Goal: Task Accomplishment & Management: Manage account settings

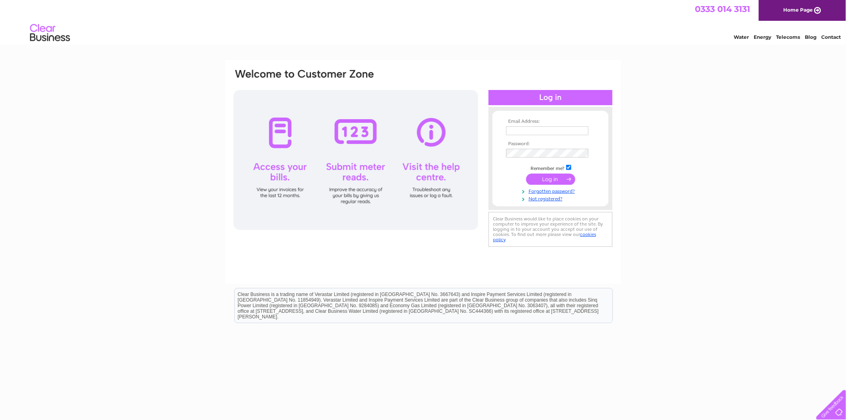
type input "accounts@securecareuk.co.uk"
click at [556, 179] on input "submit" at bounding box center [550, 178] width 49 height 11
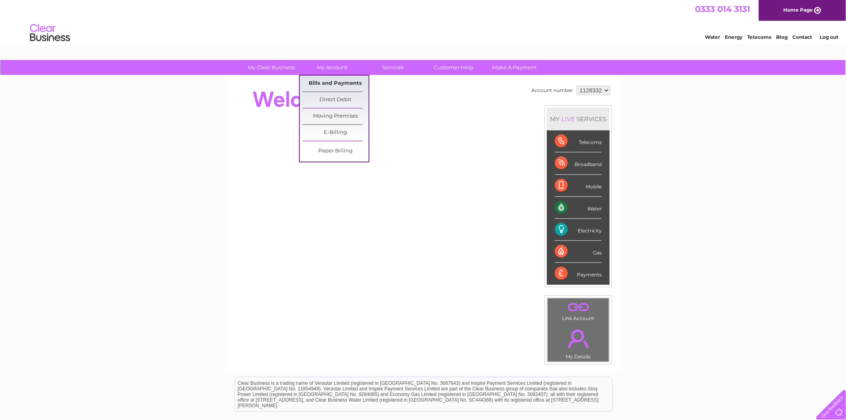
click at [333, 78] on link "Bills and Payments" at bounding box center [336, 84] width 66 height 16
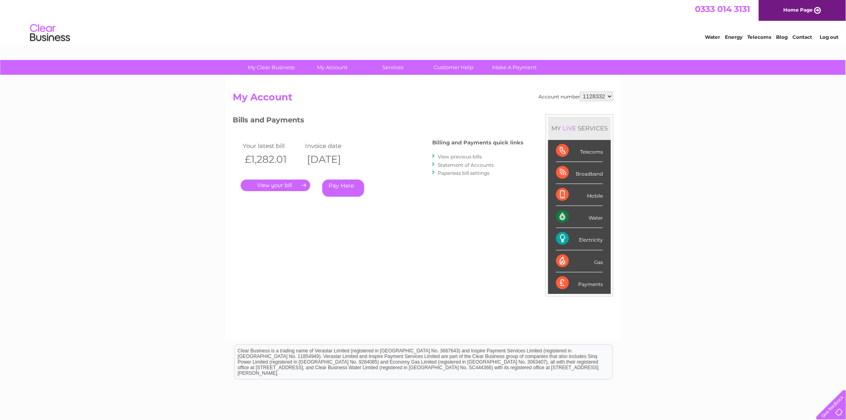
click at [265, 183] on link "." at bounding box center [276, 185] width 70 height 12
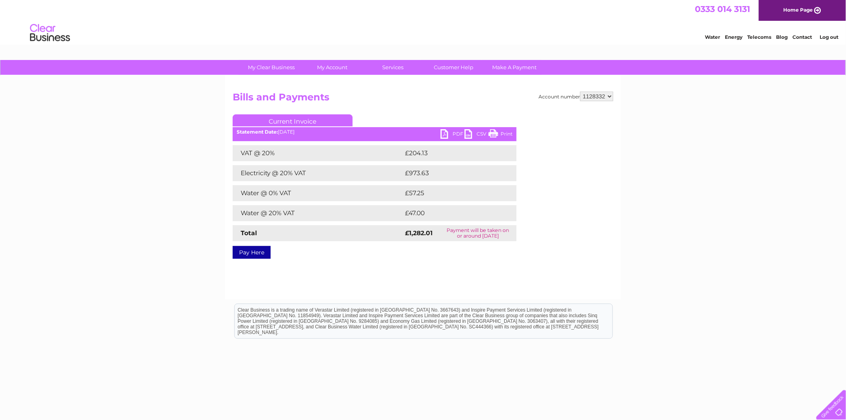
click at [452, 133] on link "PDF" at bounding box center [452, 135] width 24 height 12
